Goal: Transaction & Acquisition: Subscribe to service/newsletter

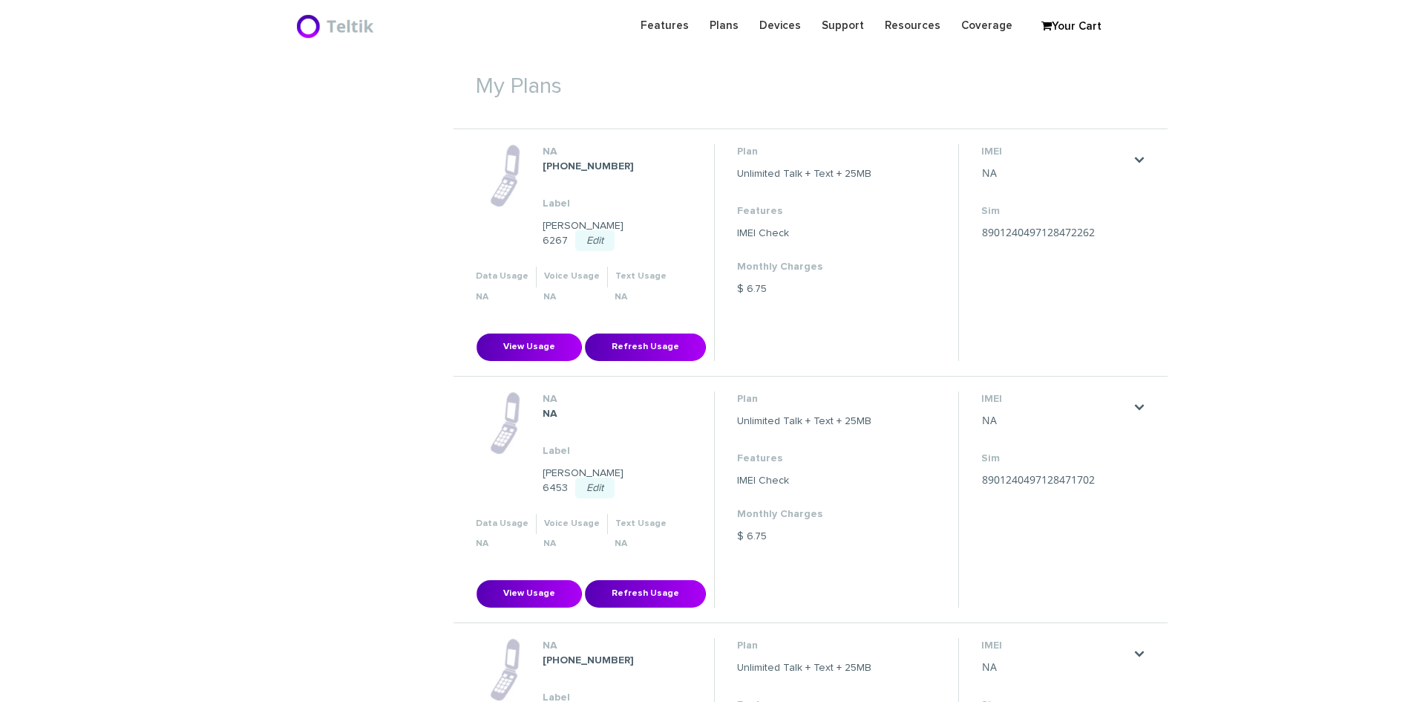
scroll to position [520, 0]
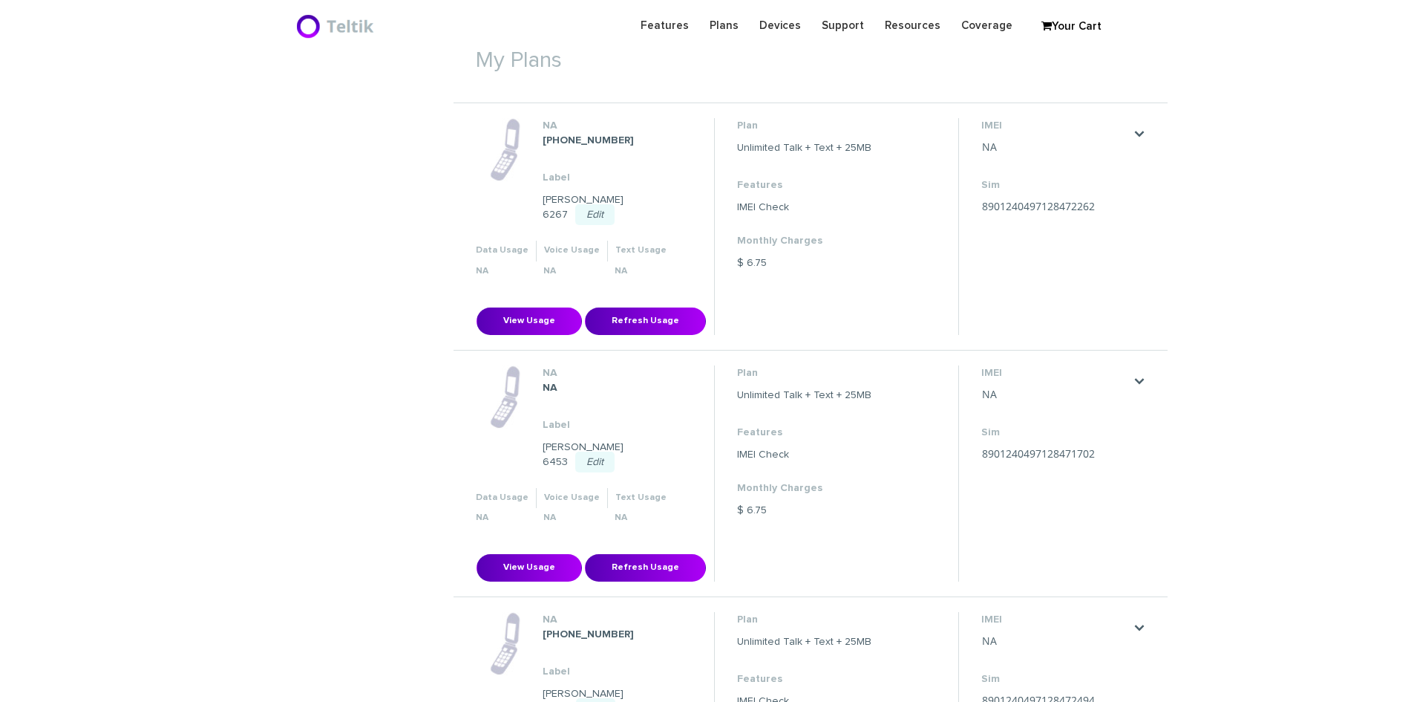
click at [1140, 373] on div ". Edit Port Cancel Port Request Waiting for Activation" at bounding box center [1140, 382] width 12 height 18
click at [1138, 375] on link "." at bounding box center [1140, 381] width 12 height 12
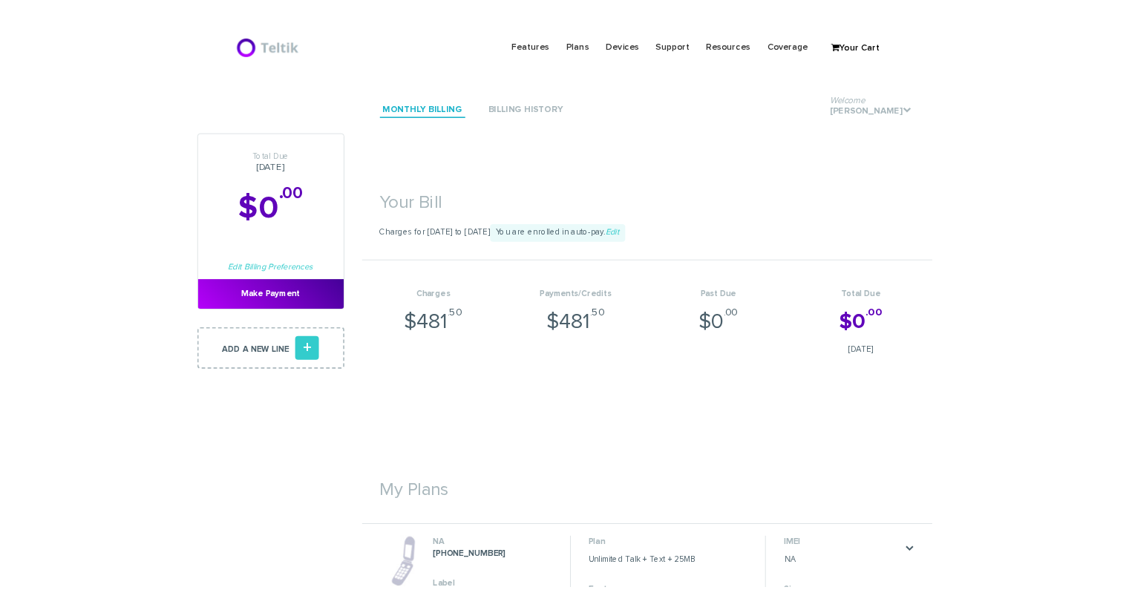
scroll to position [520, 0]
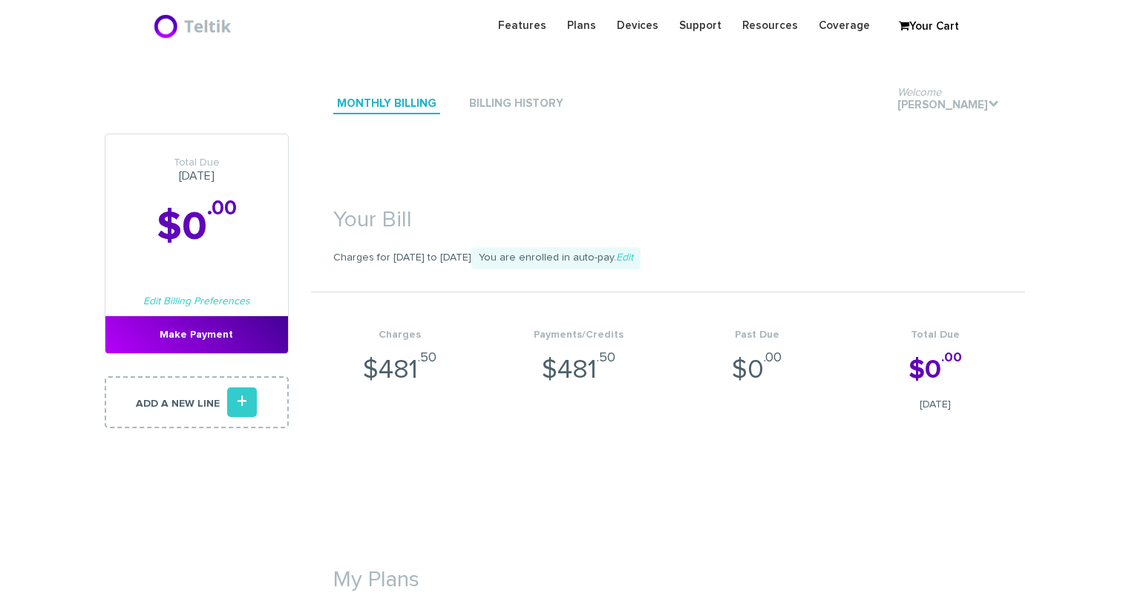
scroll to position [520, 0]
